Goal: Transaction & Acquisition: Purchase product/service

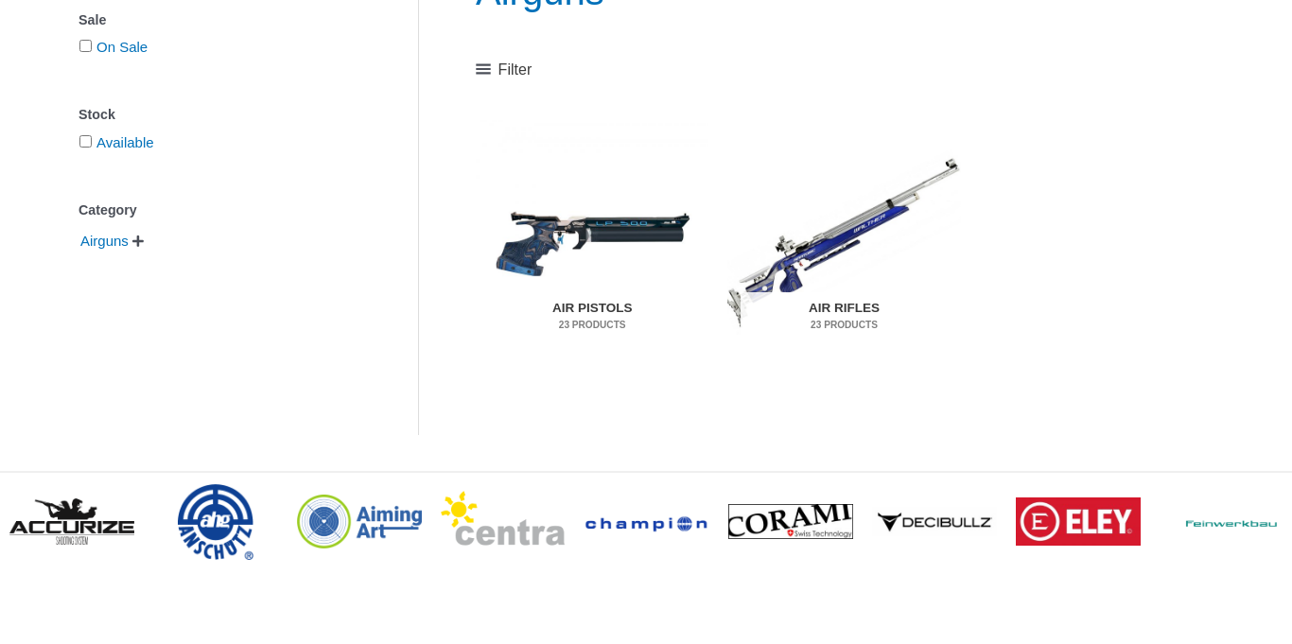
scroll to position [334, 0]
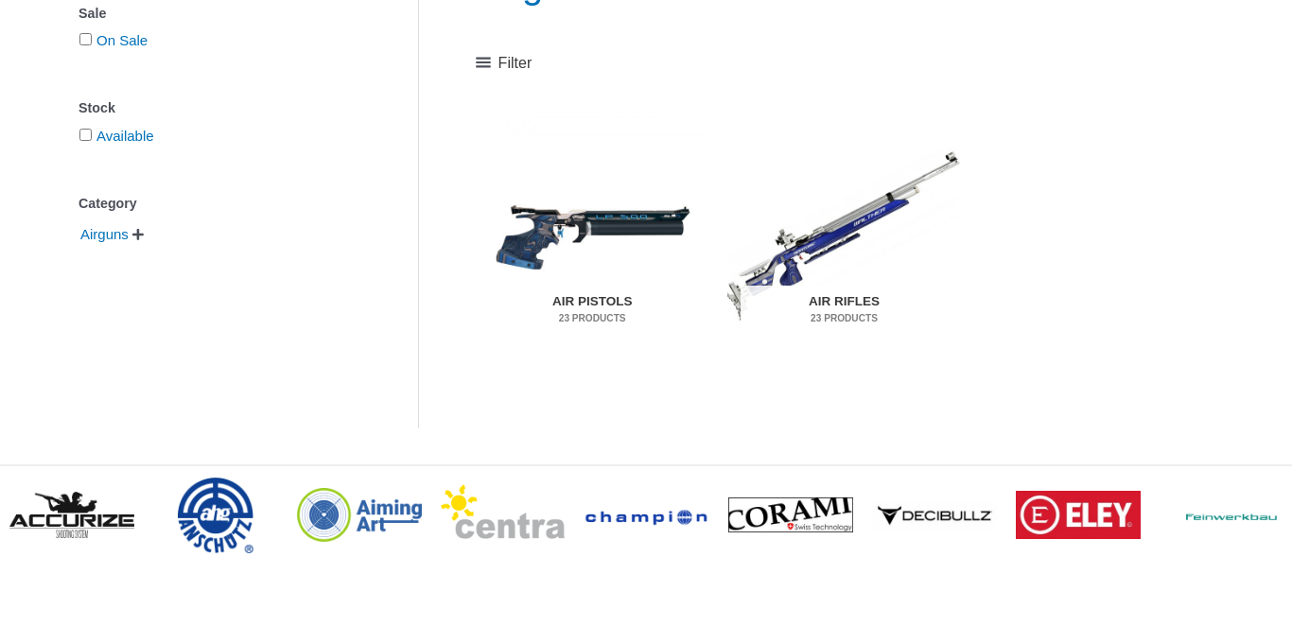
click at [563, 224] on img "Visit product category Air Pistols" at bounding box center [592, 236] width 233 height 244
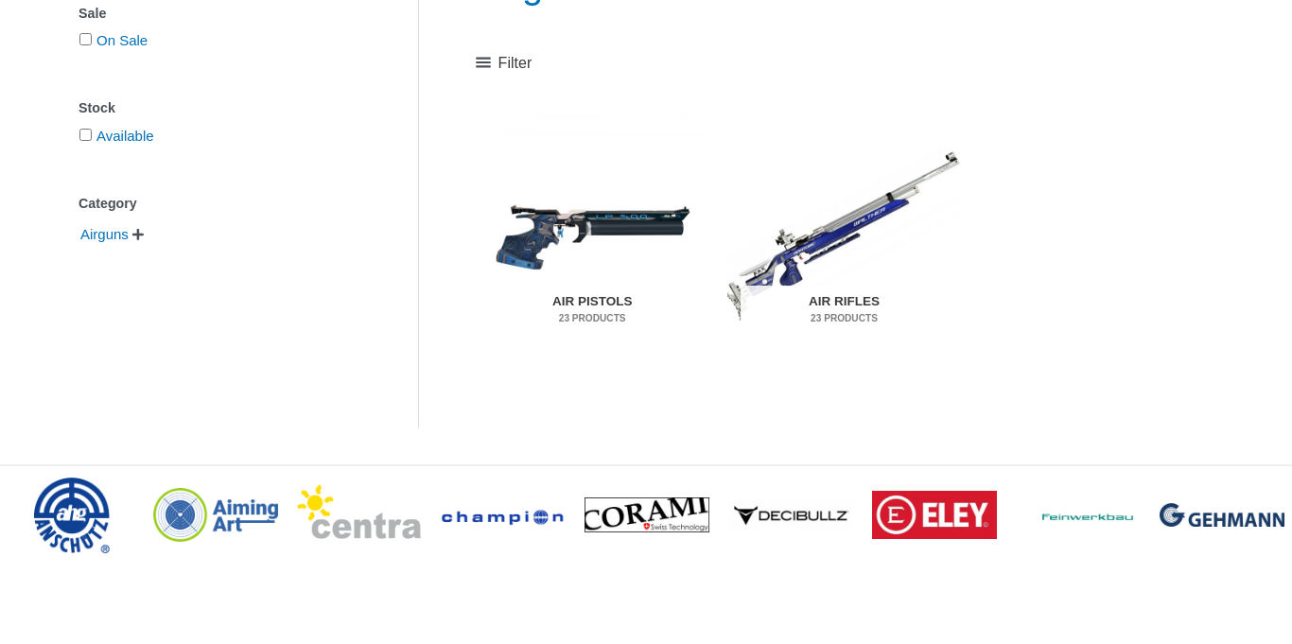
click at [563, 224] on img "Visit product category Air Pistols" at bounding box center [592, 236] width 233 height 244
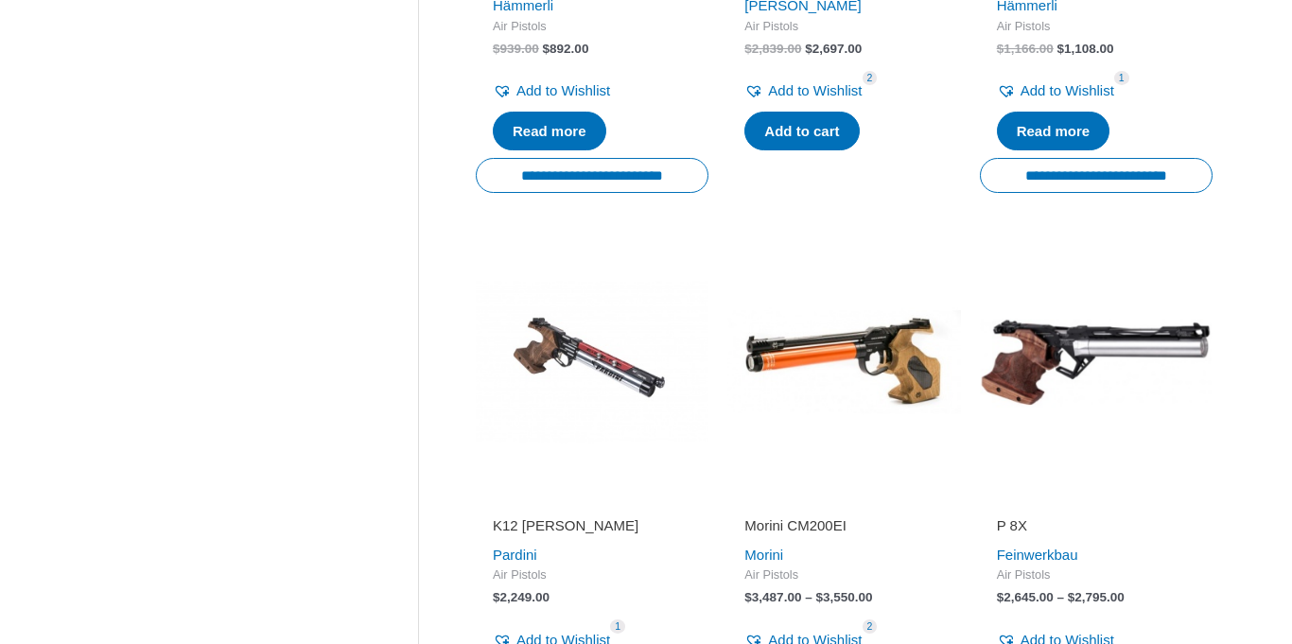
scroll to position [1921, 0]
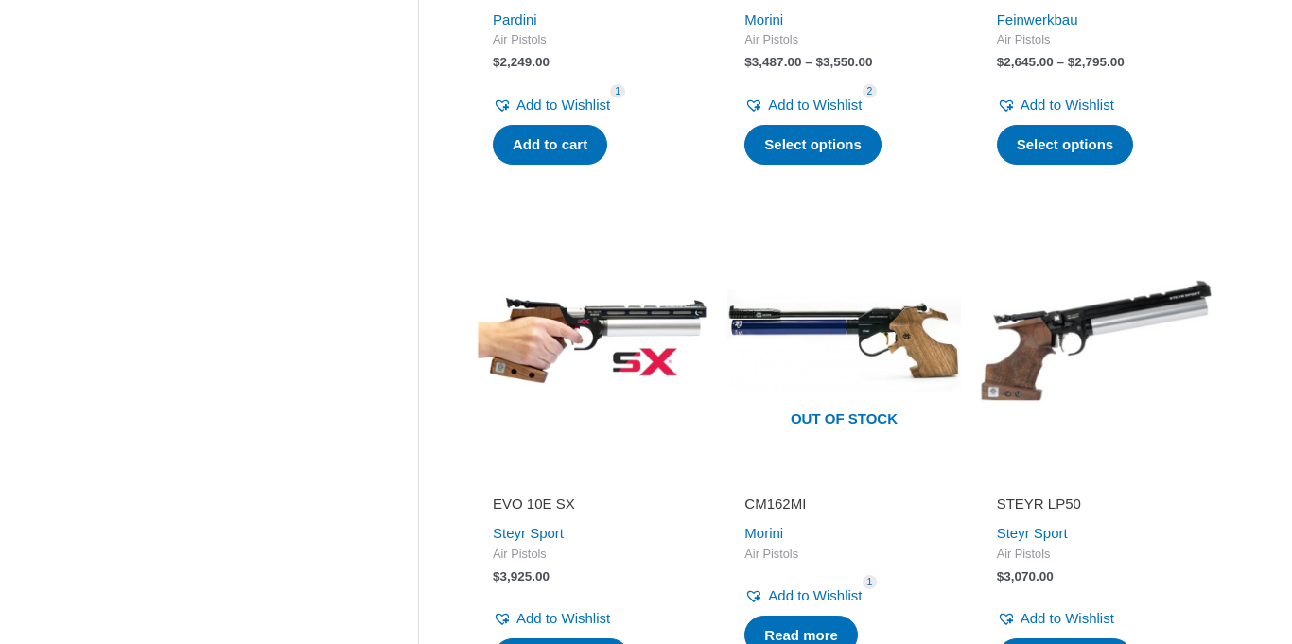
scroll to position [2463, 0]
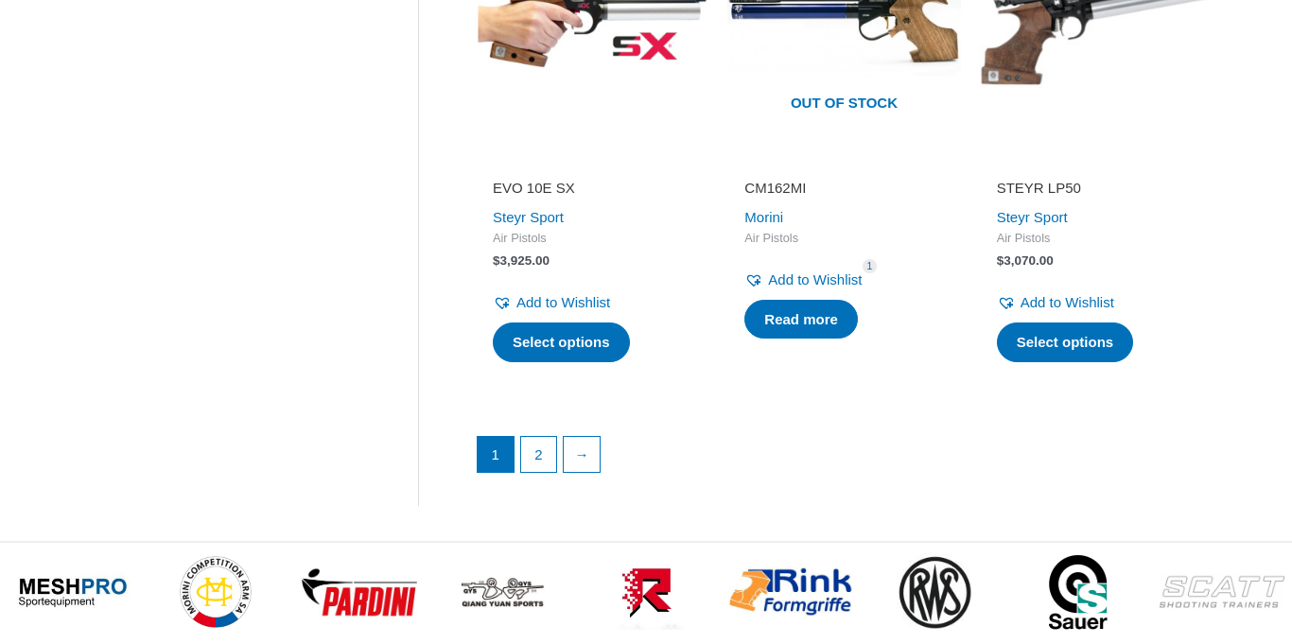
scroll to position [2775, 0]
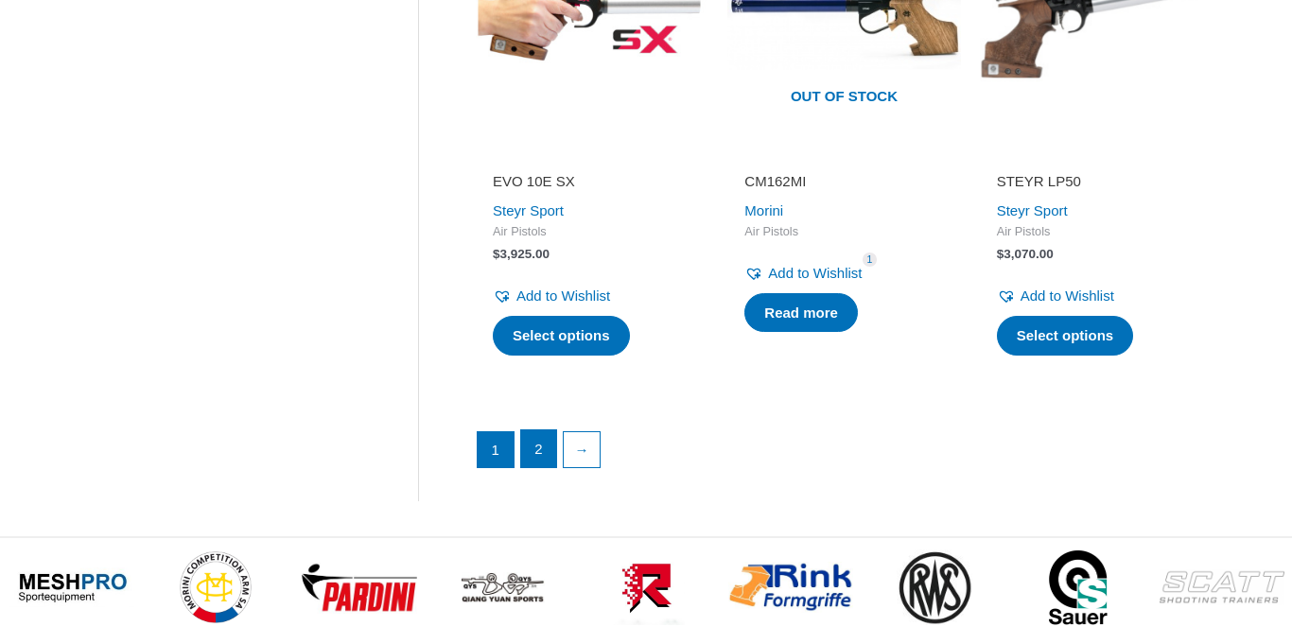
click at [529, 457] on link "2" at bounding box center [539, 449] width 36 height 38
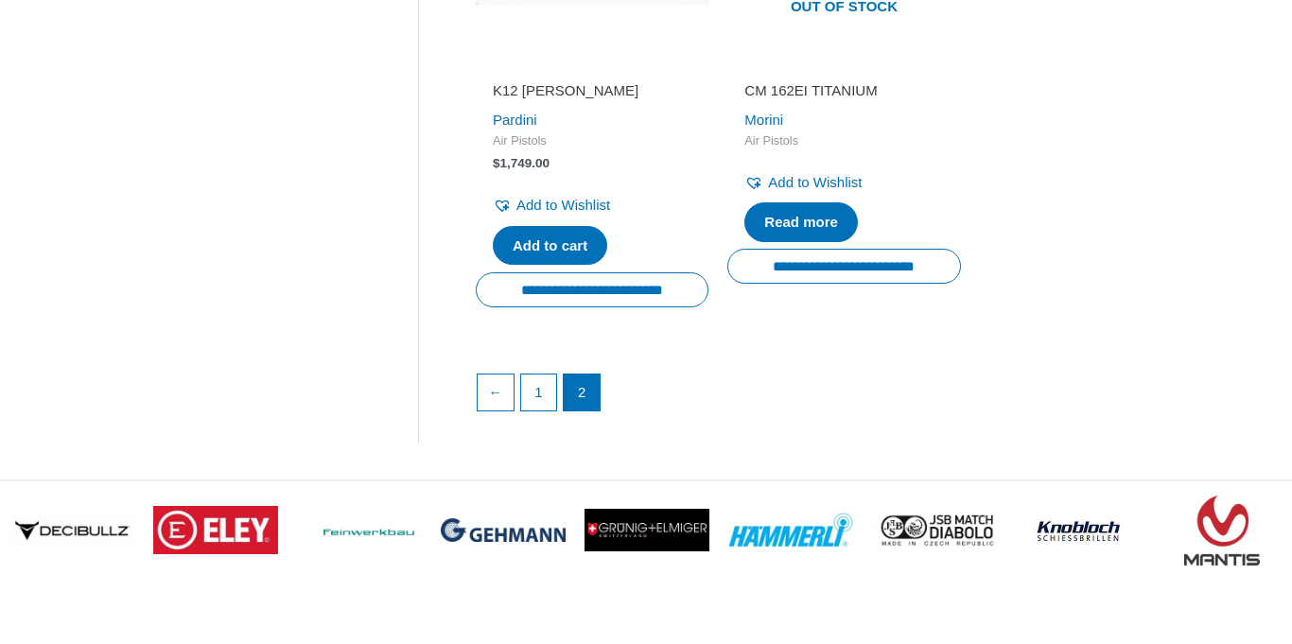
scroll to position [1774, 0]
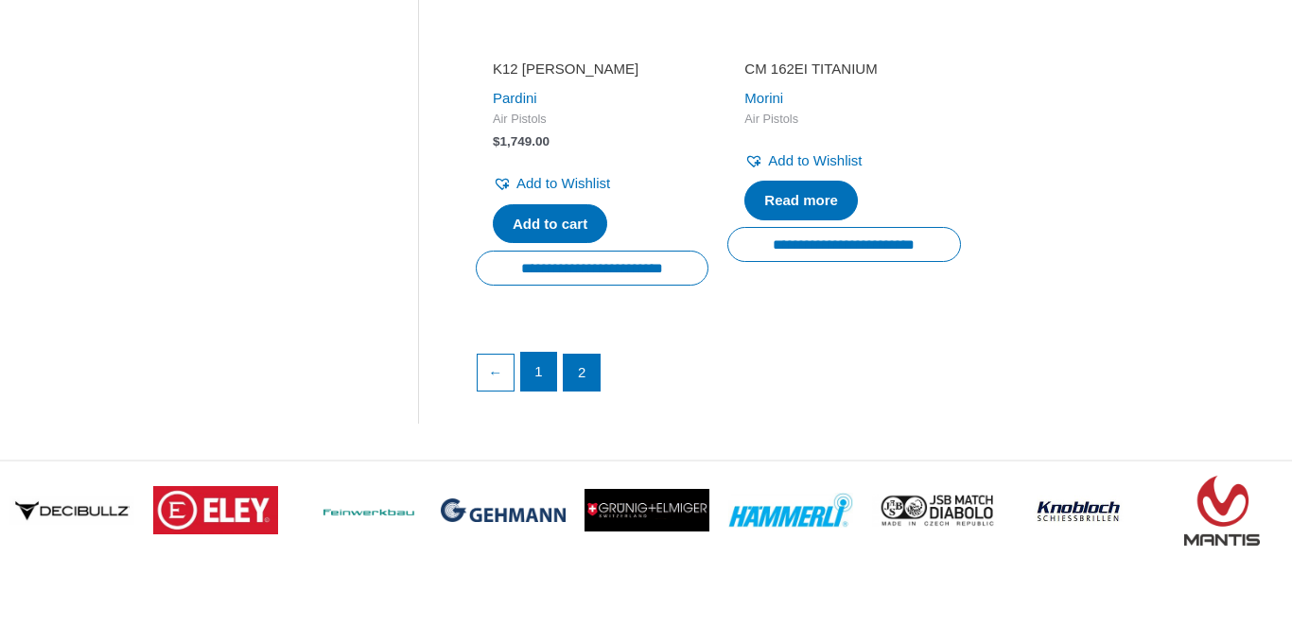
click at [540, 360] on link "1" at bounding box center [539, 372] width 36 height 38
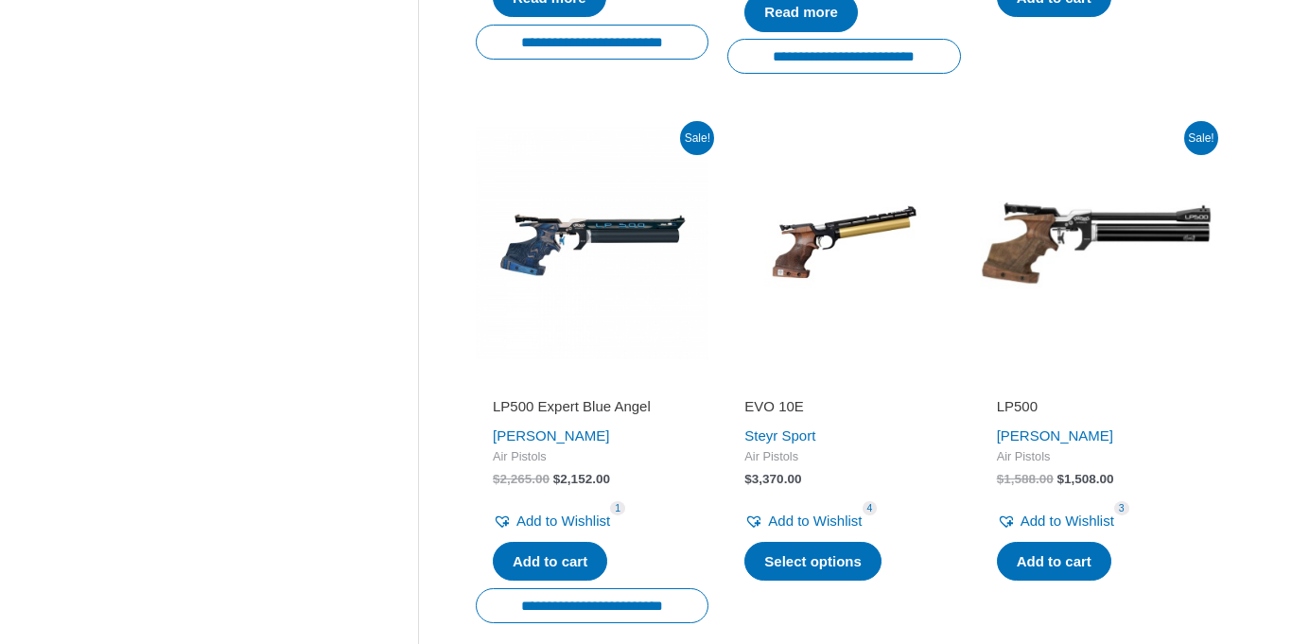
scroll to position [944, 0]
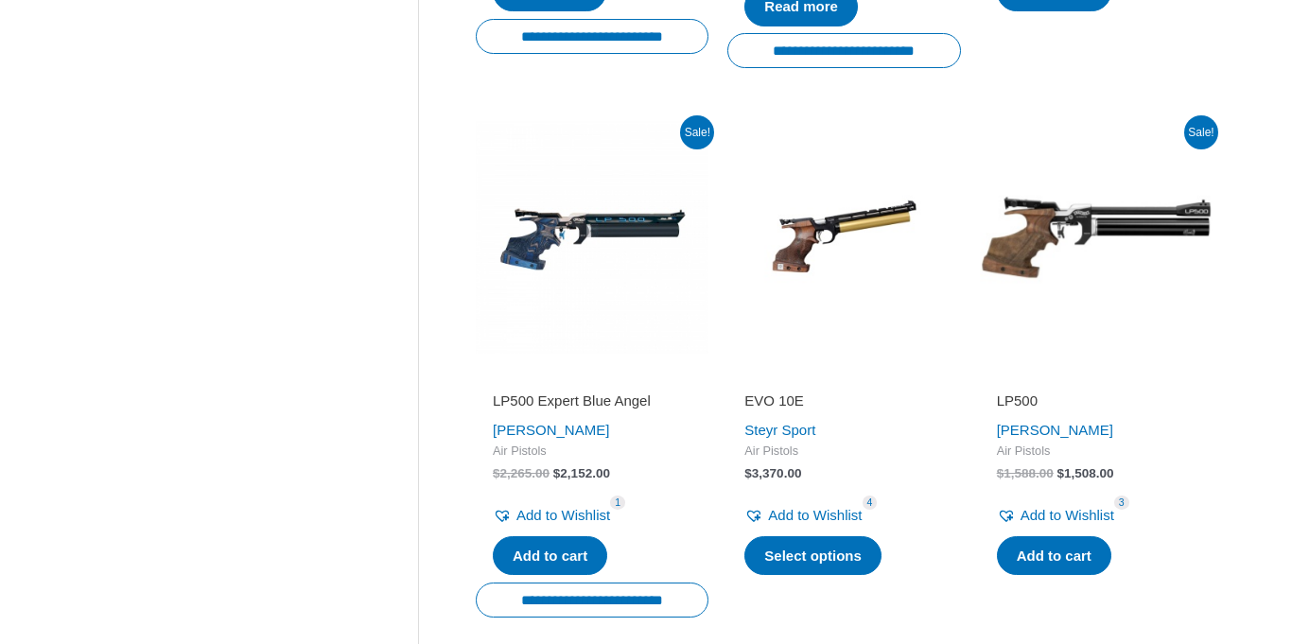
click at [538, 390] on div "LP500 Expert [PERSON_NAME] [PERSON_NAME] Air Pistols $ 2,265.00 Original price …" at bounding box center [592, 473] width 233 height 217
click at [551, 219] on img at bounding box center [592, 237] width 233 height 233
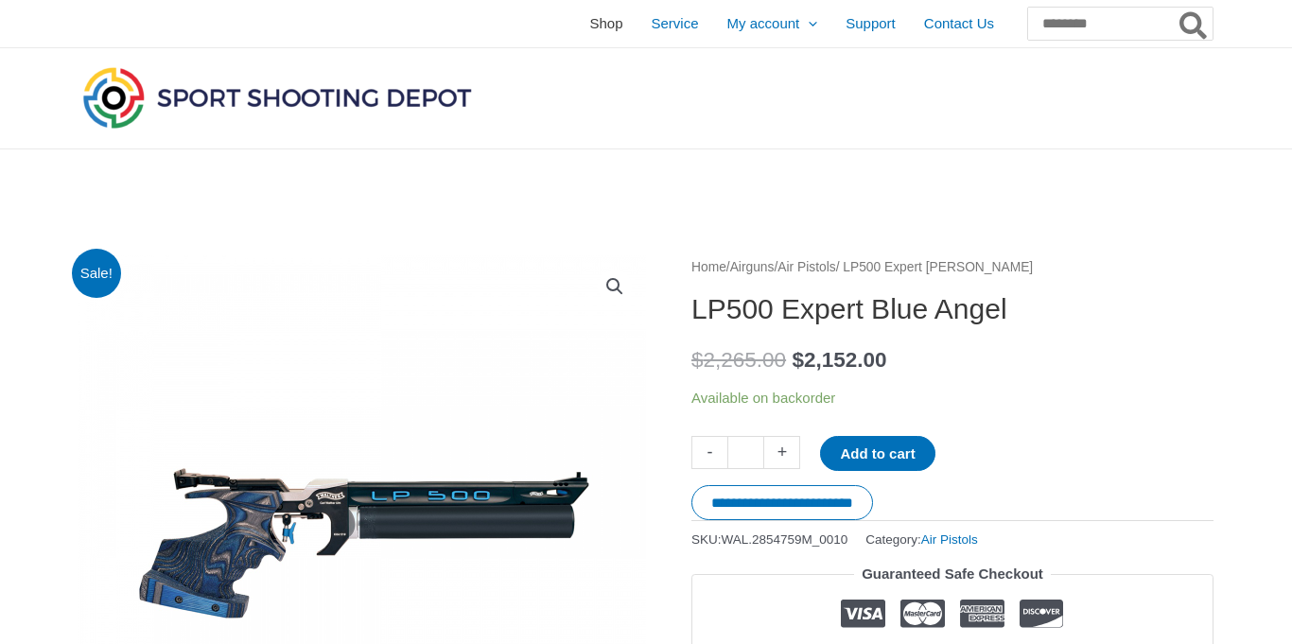
click at [589, 24] on span "Shop" at bounding box center [605, 23] width 33 height 47
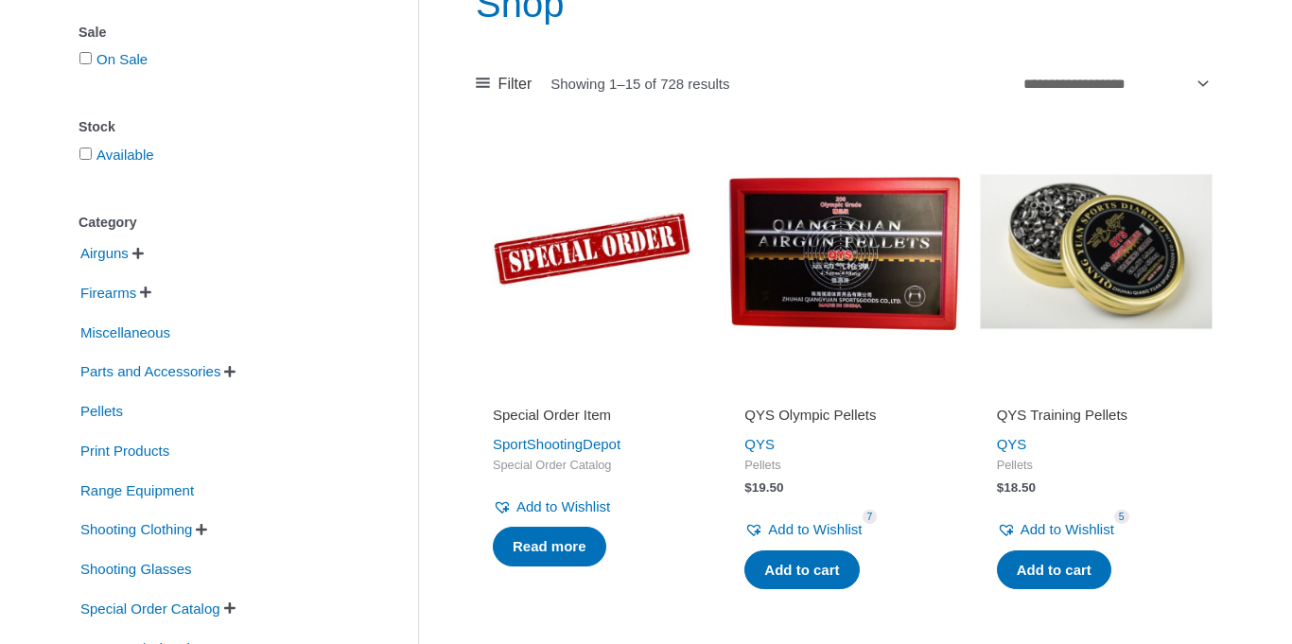
scroll to position [269, 0]
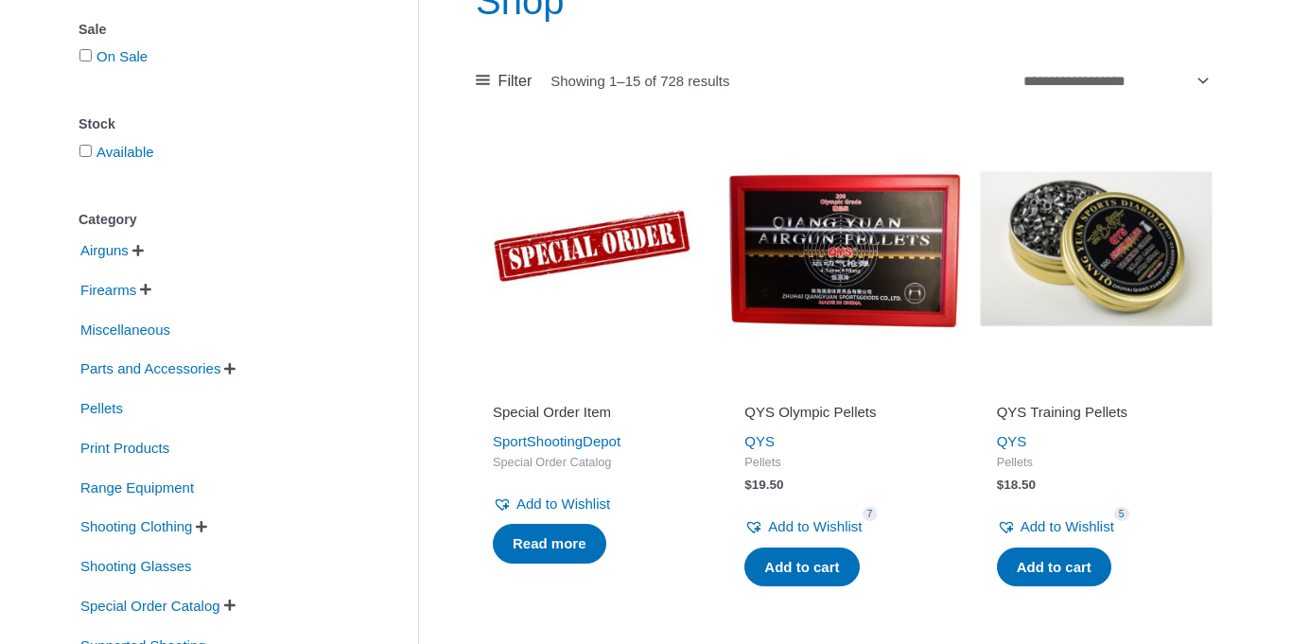
click at [867, 257] on img at bounding box center [843, 248] width 233 height 233
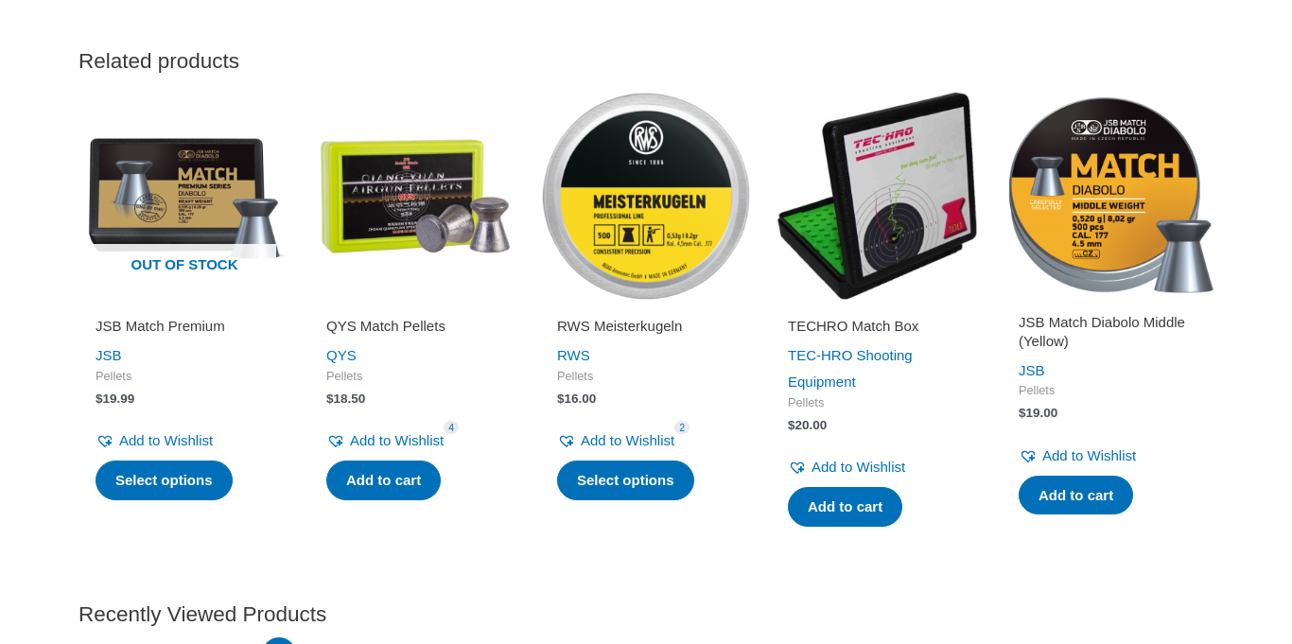
scroll to position [2235, 0]
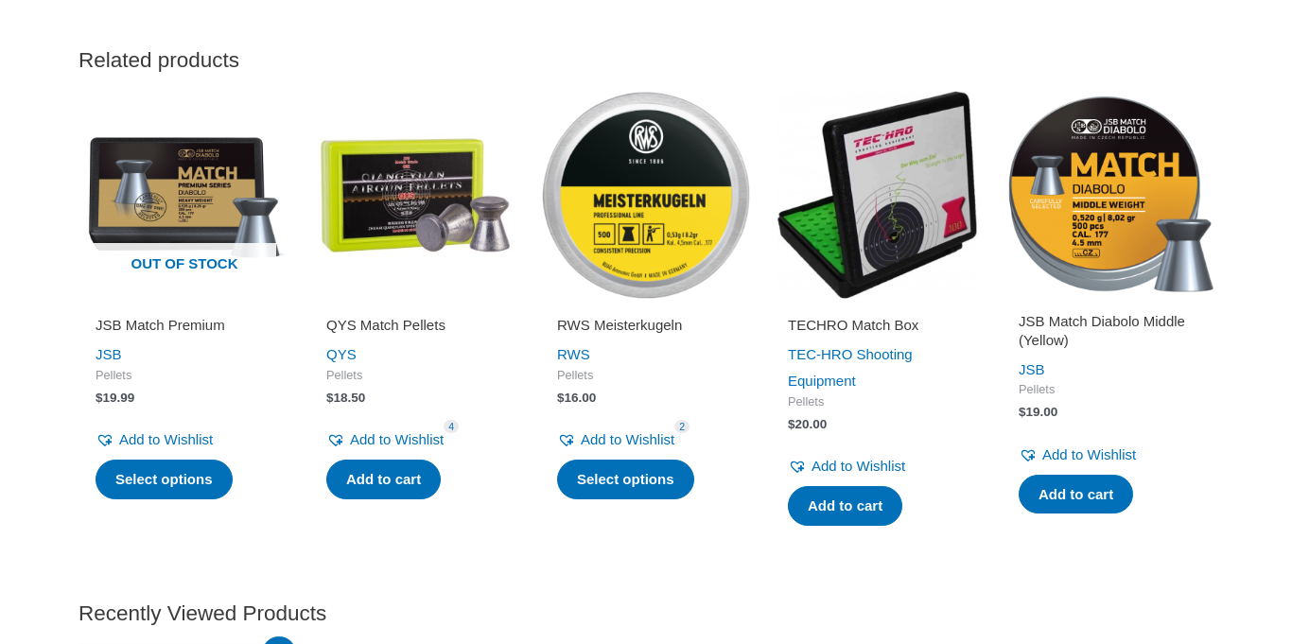
click at [671, 266] on img at bounding box center [646, 195] width 212 height 212
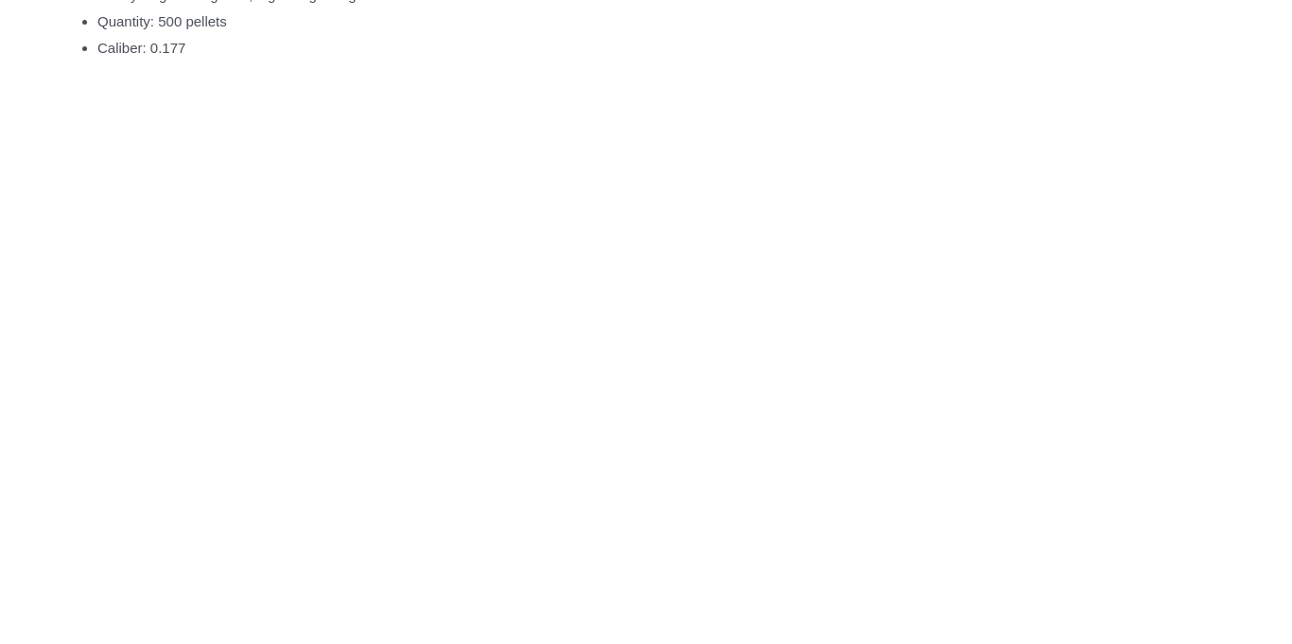
scroll to position [1476, 0]
